Goal: Check status: Check status

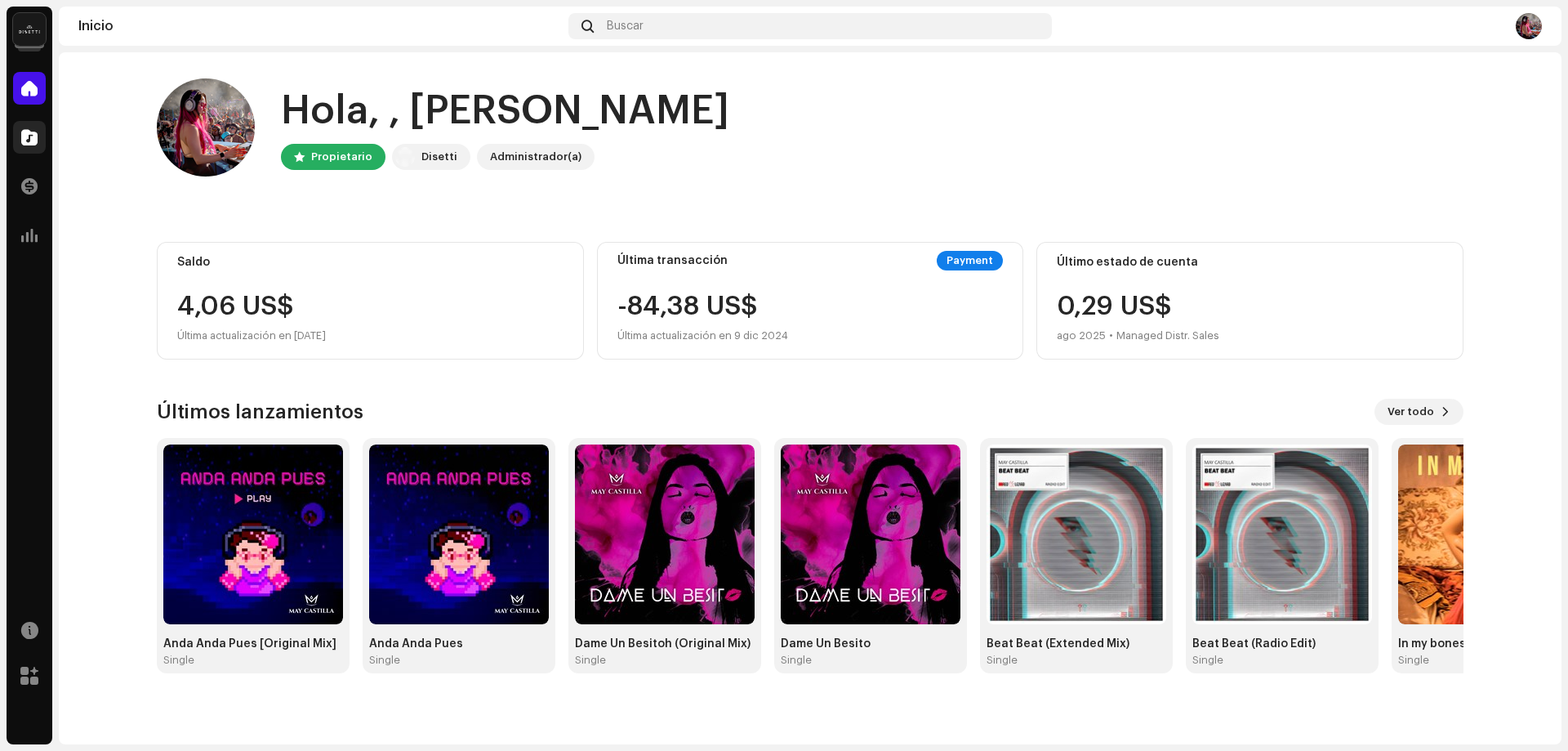
click at [32, 136] on span at bounding box center [29, 137] width 16 height 13
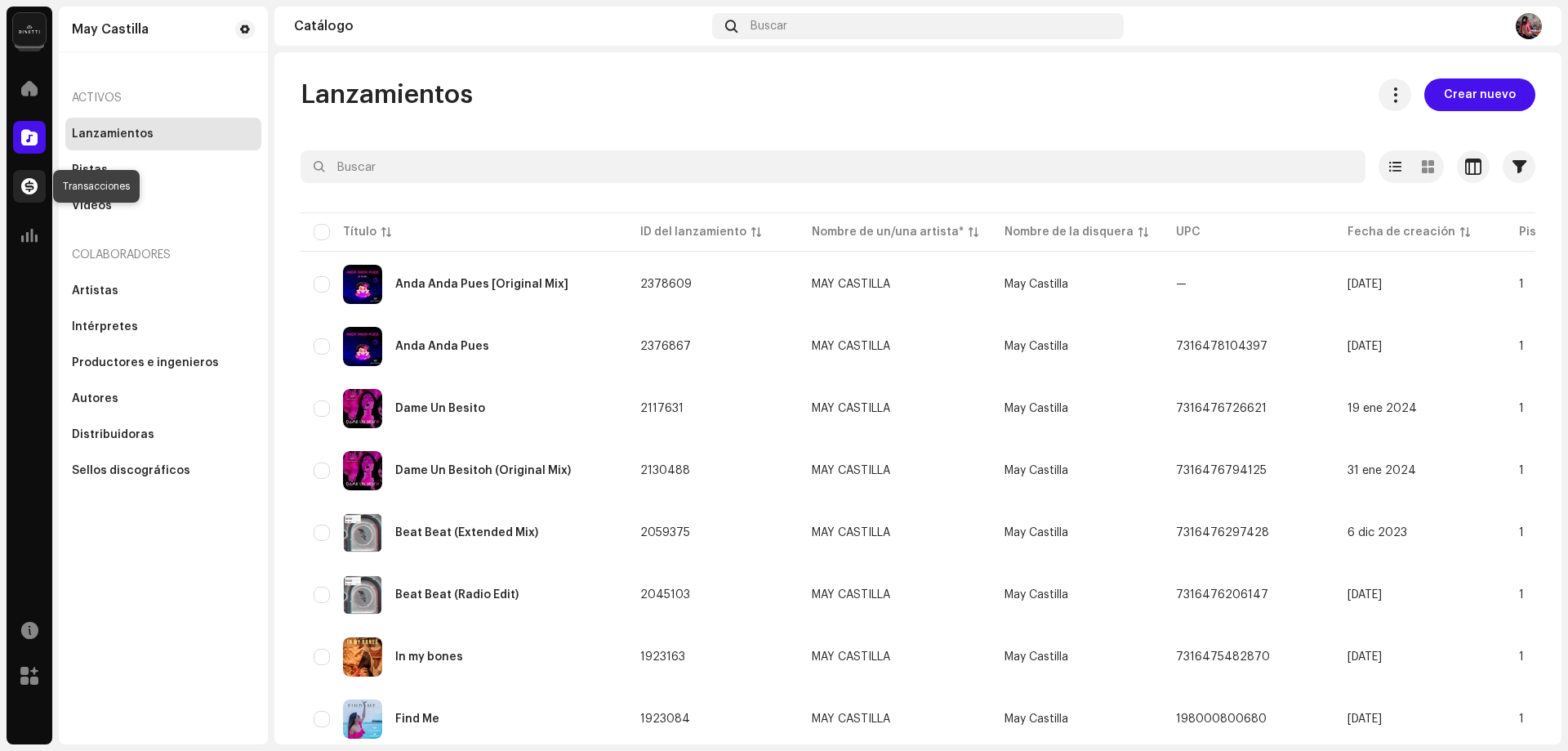
click at [29, 188] on span at bounding box center [29, 186] width 16 height 13
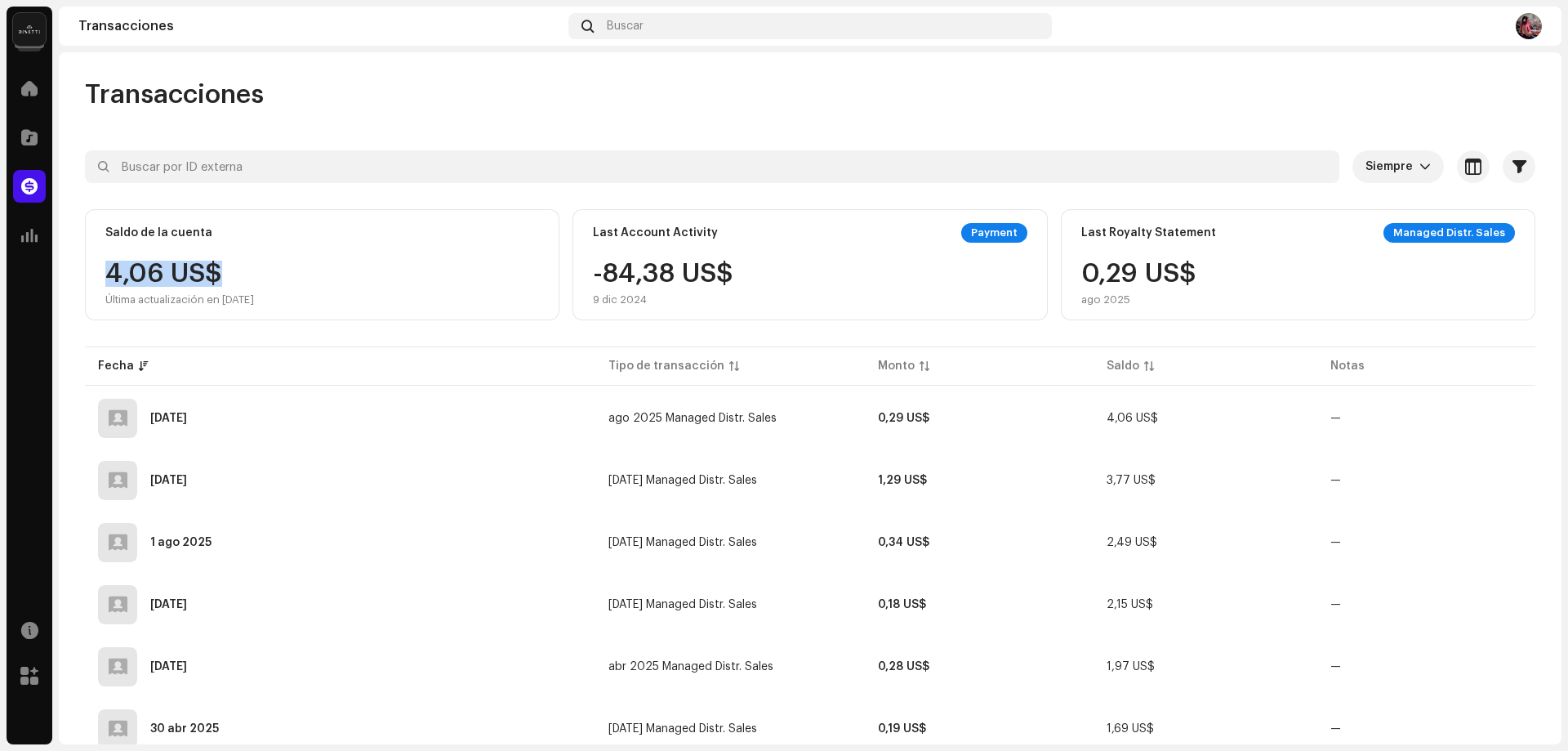
drag, startPoint x: 283, startPoint y: 280, endPoint x: 67, endPoint y: 303, distance: 217.2
click at [99, 257] on div "Saldo de la cuenta 4,06 US$ Última actualización en [DATE]" at bounding box center [322, 264] width 475 height 111
click at [1214, 89] on div "Transacciones" at bounding box center [810, 95] width 1450 height 33
